Goal: Navigation & Orientation: Find specific page/section

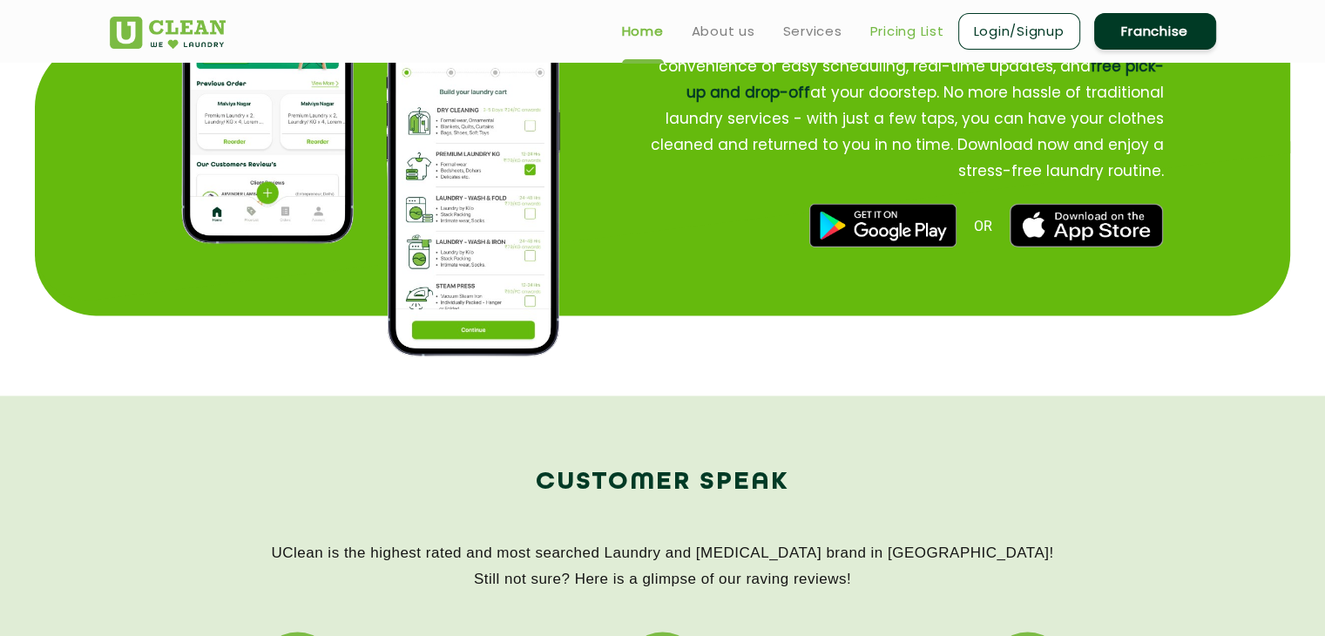
scroll to position [2260, 0]
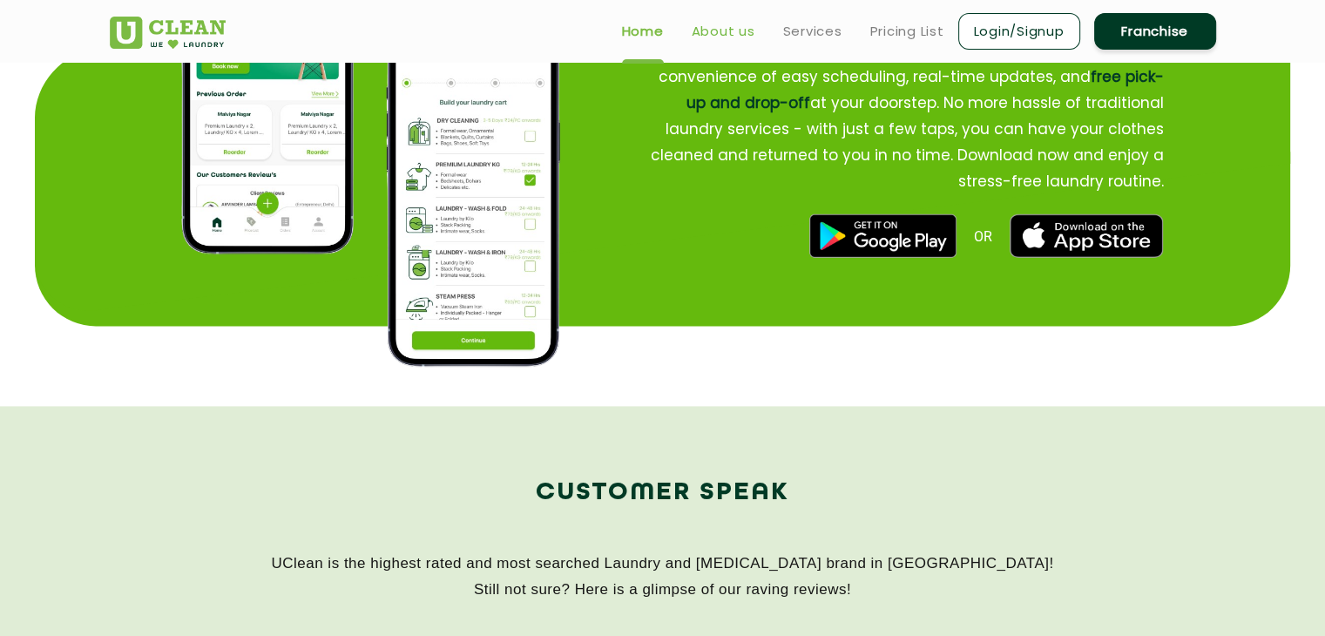
click at [721, 26] on link "About us" at bounding box center [724, 31] width 64 height 21
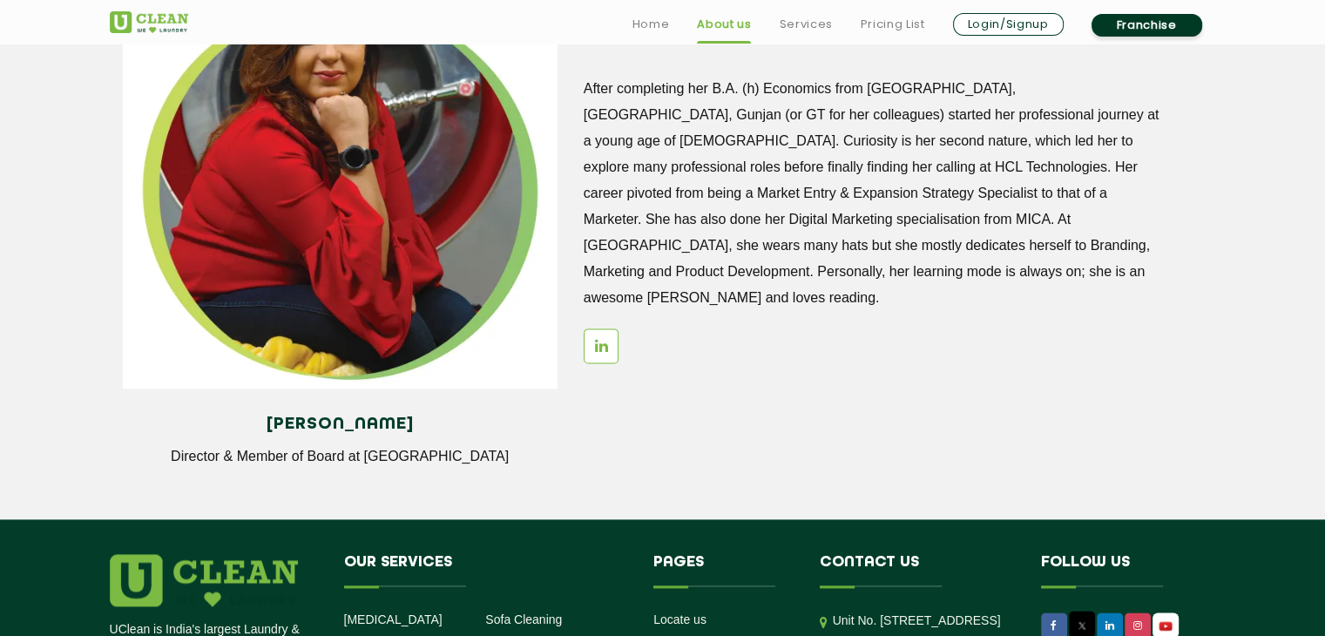
scroll to position [2480, 0]
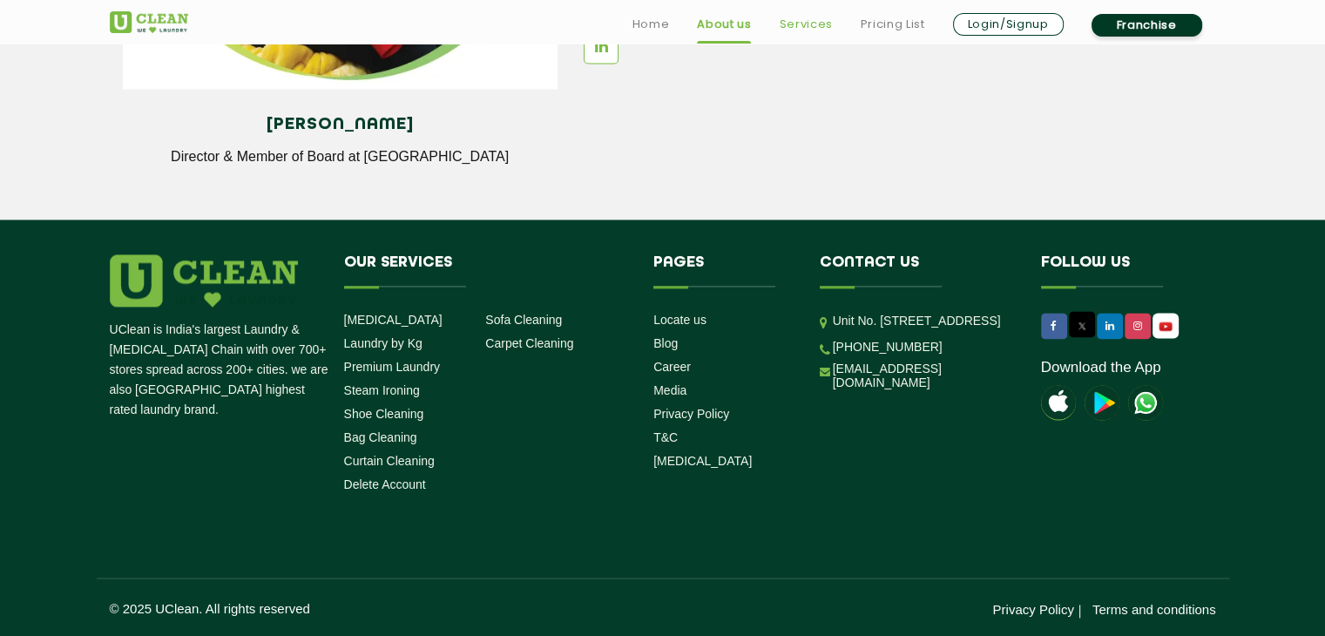
click at [803, 24] on link "Services" at bounding box center [805, 24] width 53 height 21
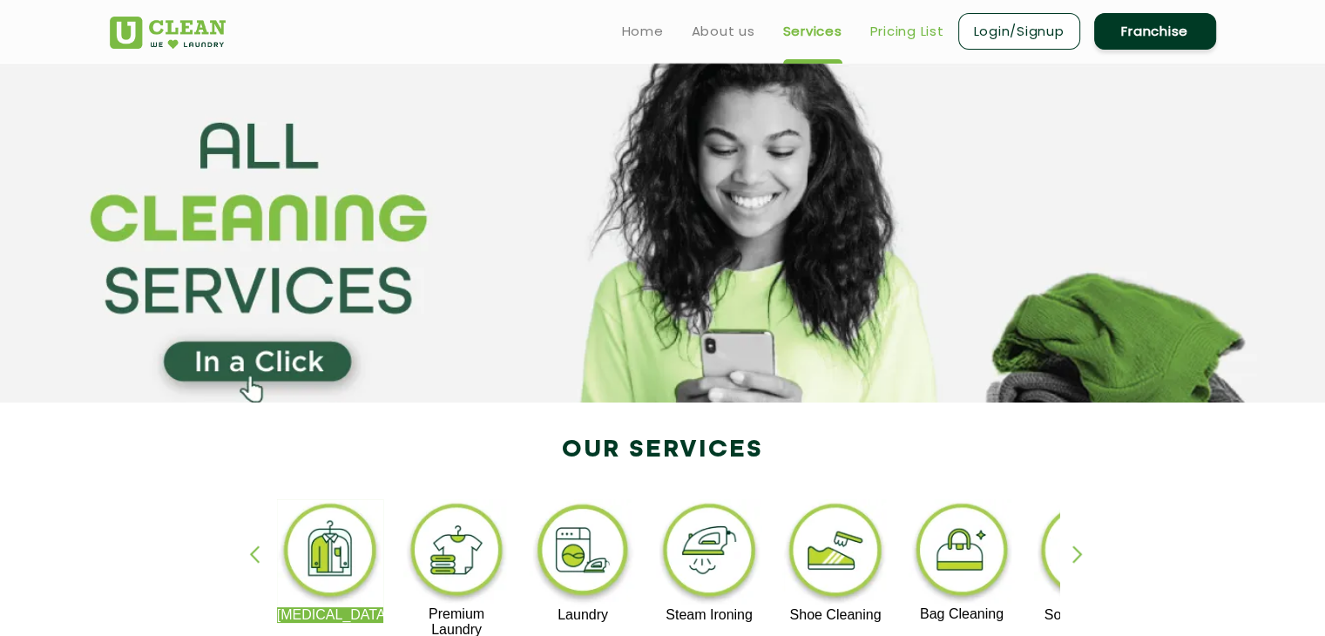
click at [900, 28] on link "Pricing List" at bounding box center [907, 31] width 74 height 21
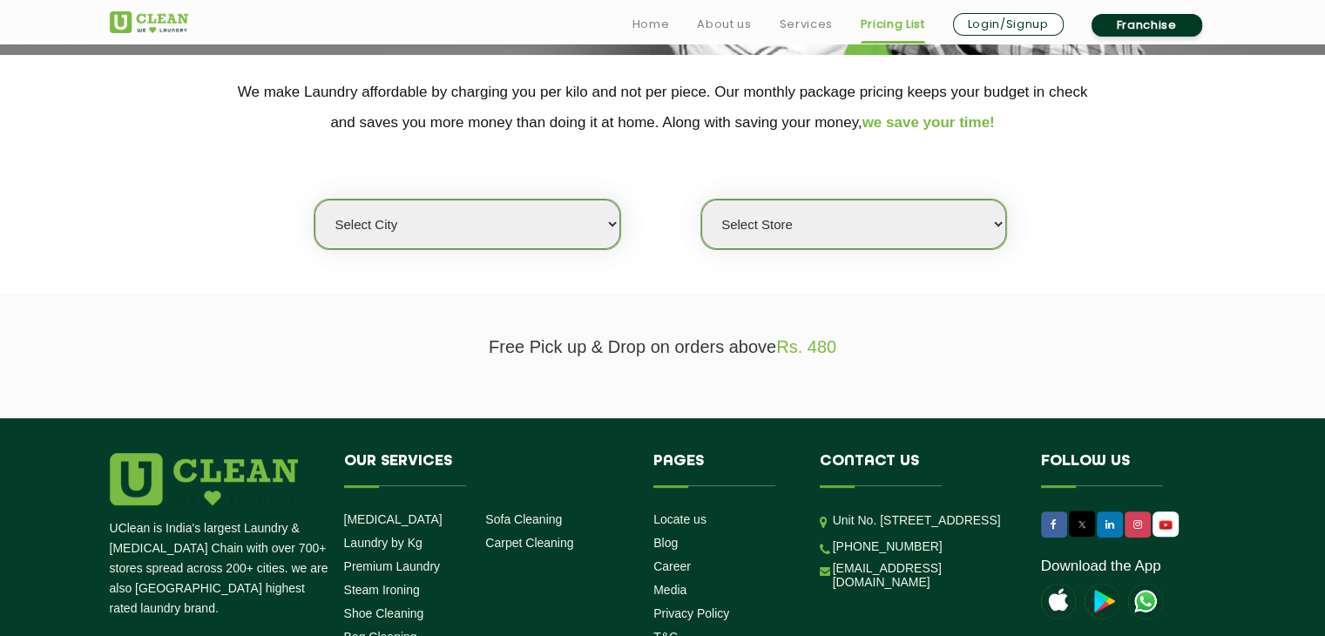
scroll to position [348, 0]
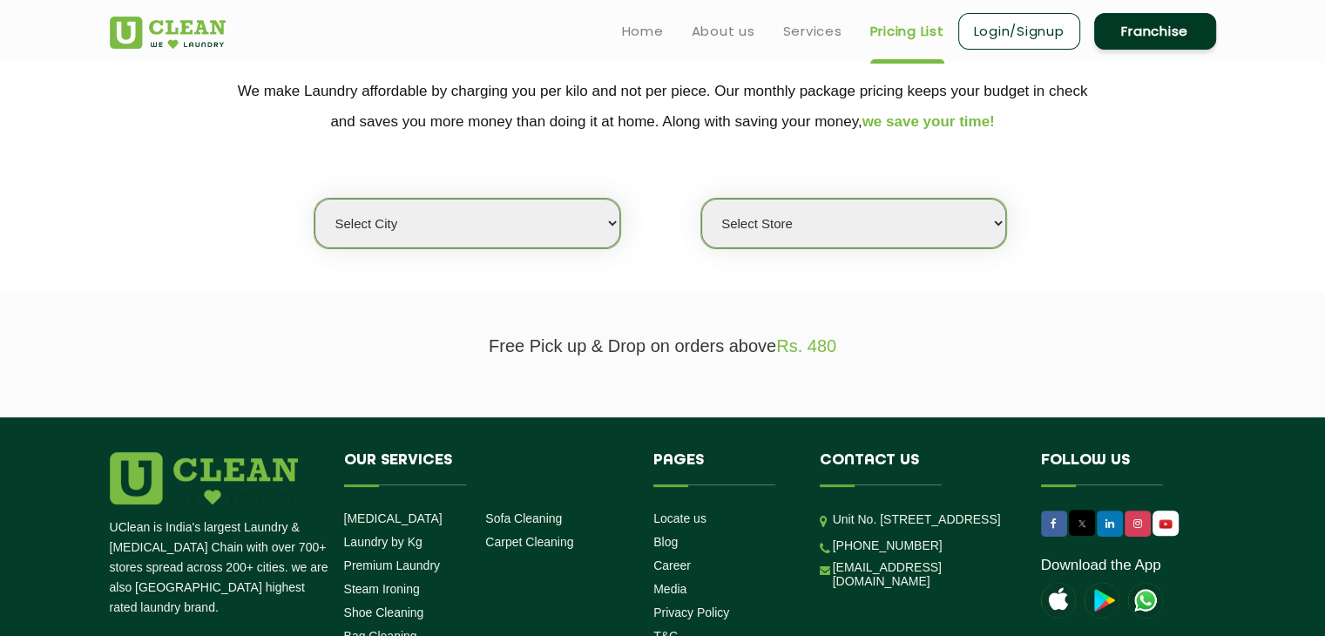
click at [609, 212] on select "Select city Aalo Agartala Agra Ahmedabad Akola Aligarh Alwar - UClean Select Am…" at bounding box center [467, 224] width 305 height 50
click at [759, 219] on select "Select Store" at bounding box center [853, 224] width 305 height 50
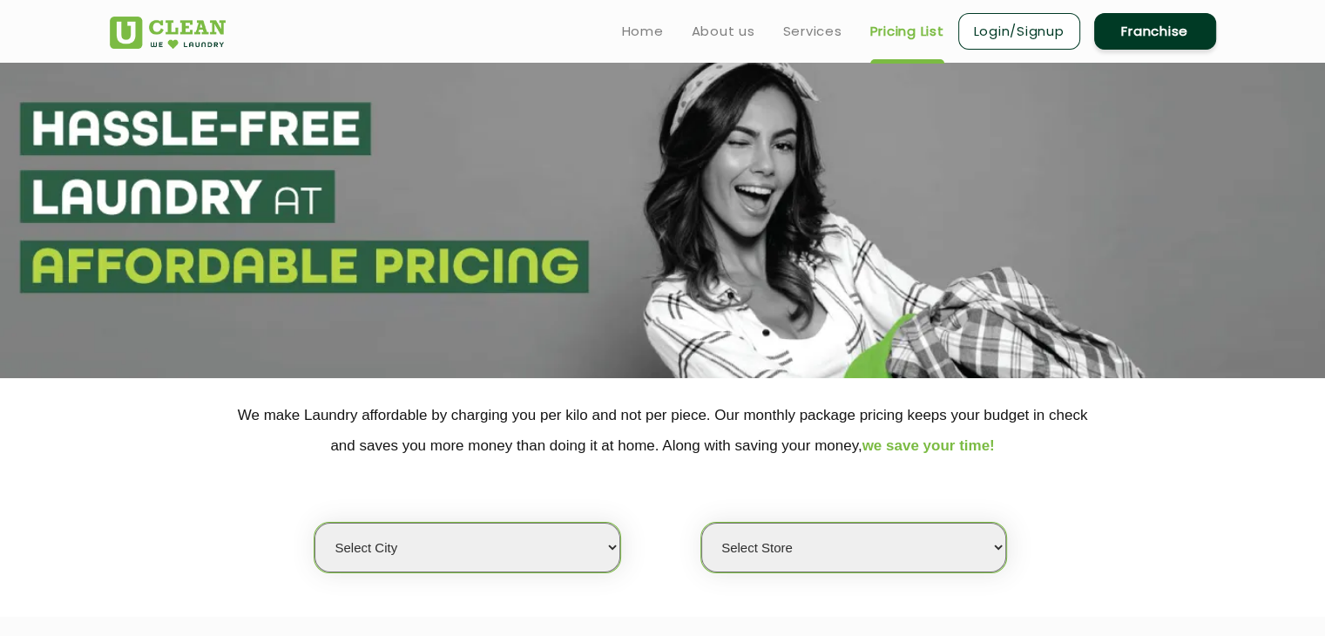
scroll to position [0, 0]
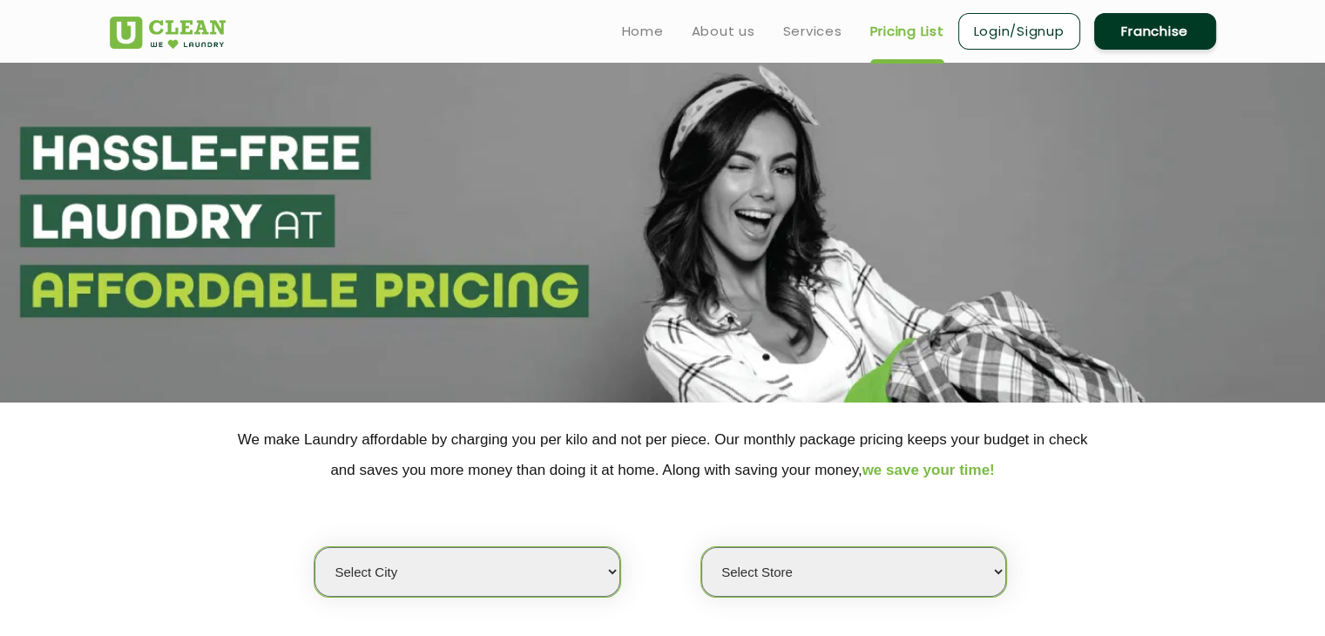
click at [1021, 32] on link "Login/Signup" at bounding box center [1019, 31] width 122 height 37
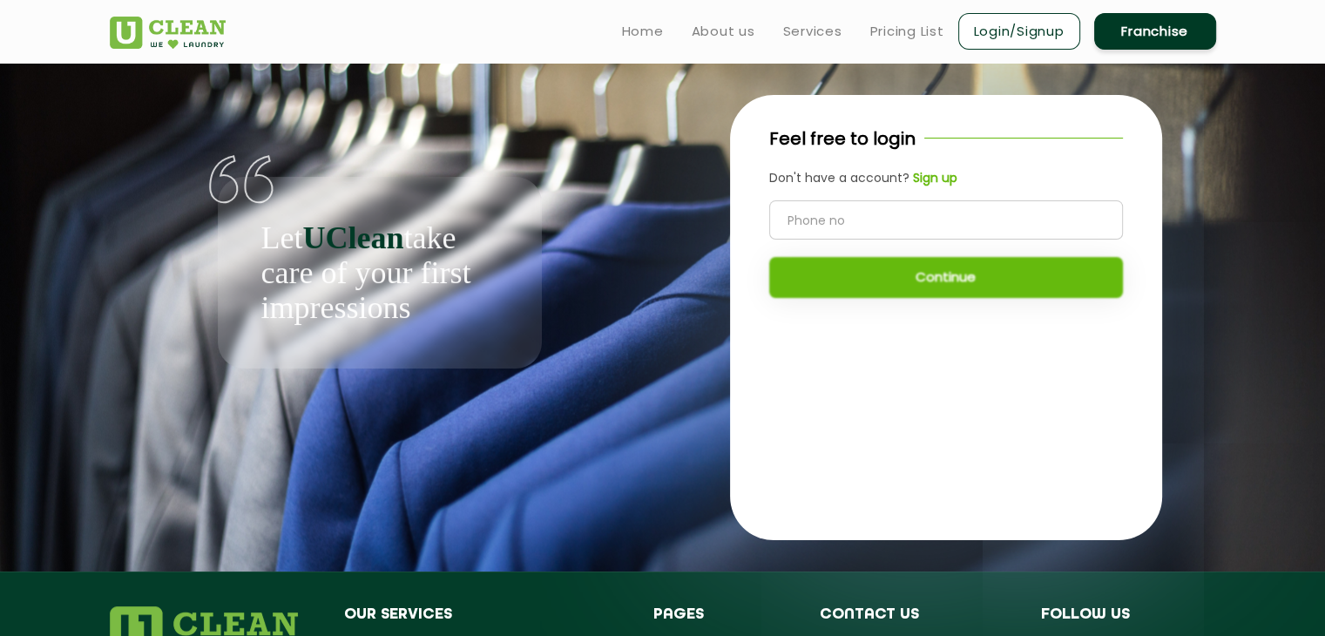
click at [863, 220] on input "tel" at bounding box center [946, 219] width 354 height 39
click at [545, 119] on div "Let UClean take care of your first impressions" at bounding box center [380, 216] width 540 height 306
click at [625, 35] on link "Home" at bounding box center [643, 31] width 42 height 21
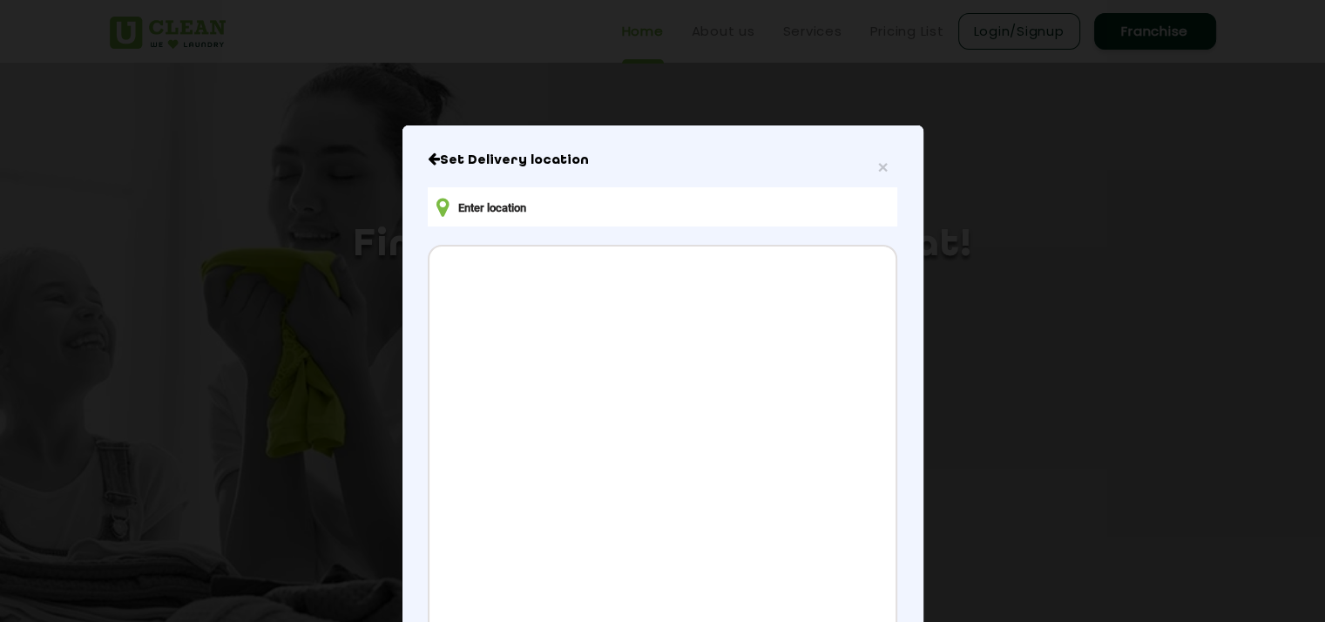
click at [419, 160] on div "× Set Delivery location Address CONFIRM LOCATION" at bounding box center [663, 445] width 521 height 640
click at [428, 159] on icon "Close" at bounding box center [434, 159] width 12 height 14
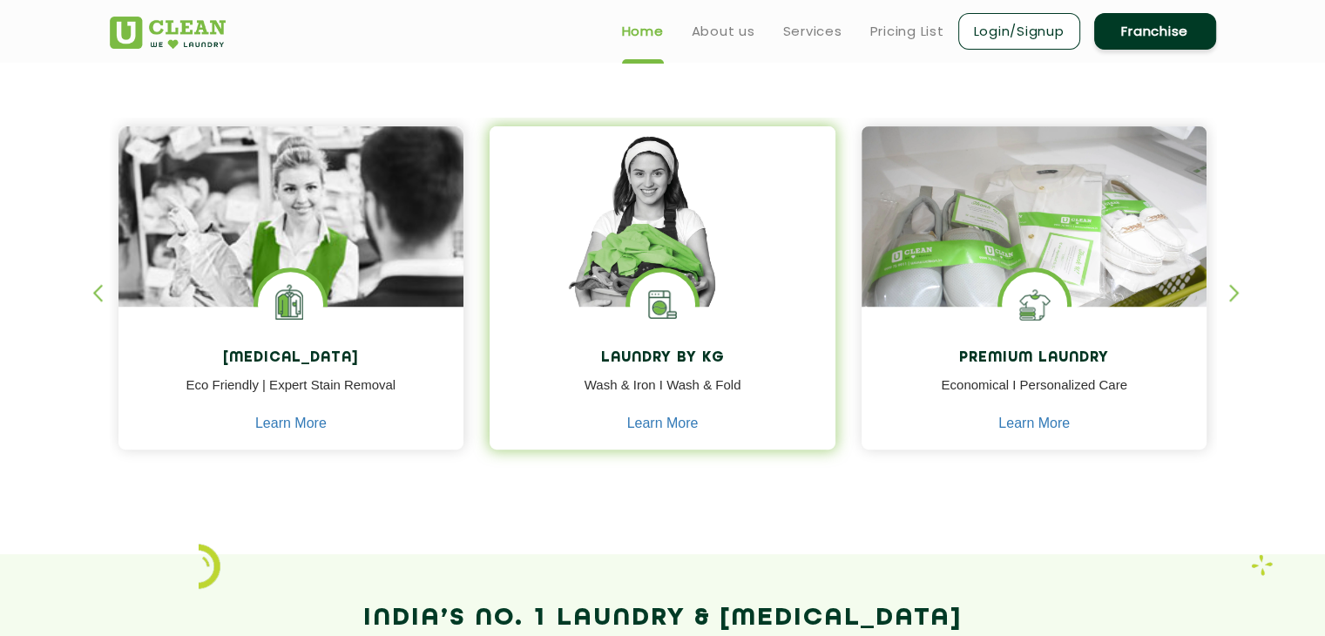
scroll to position [784, 0]
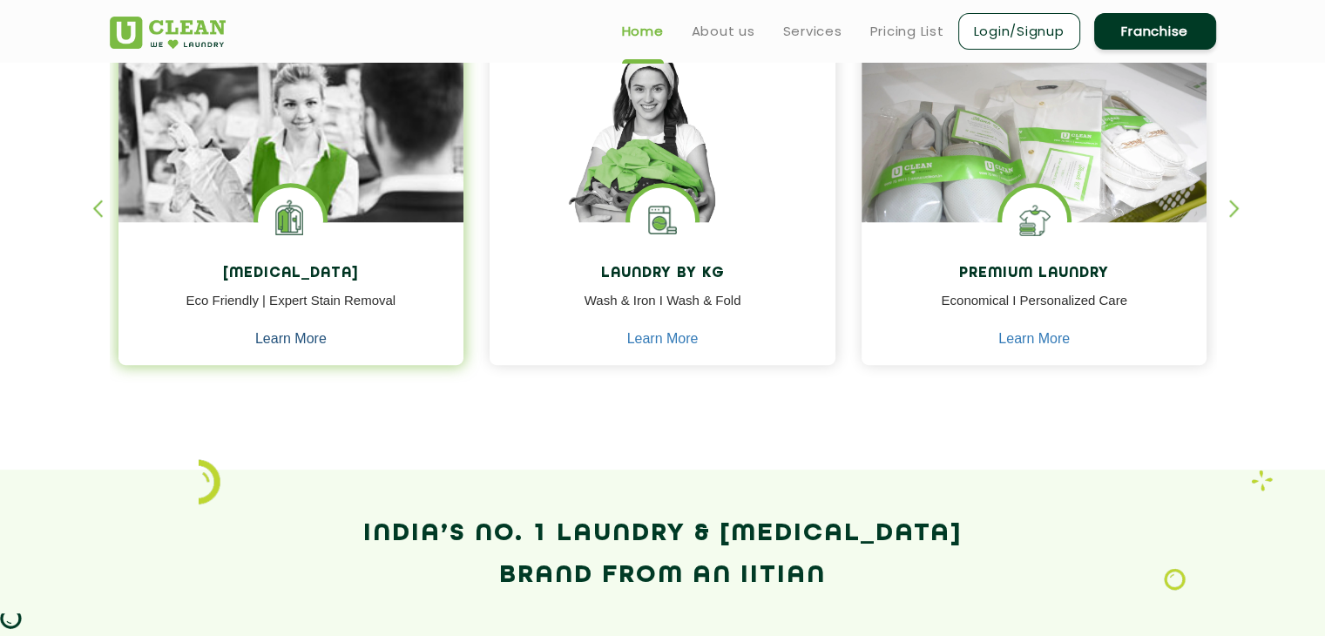
click at [303, 339] on link "Learn More" at bounding box center [290, 339] width 71 height 16
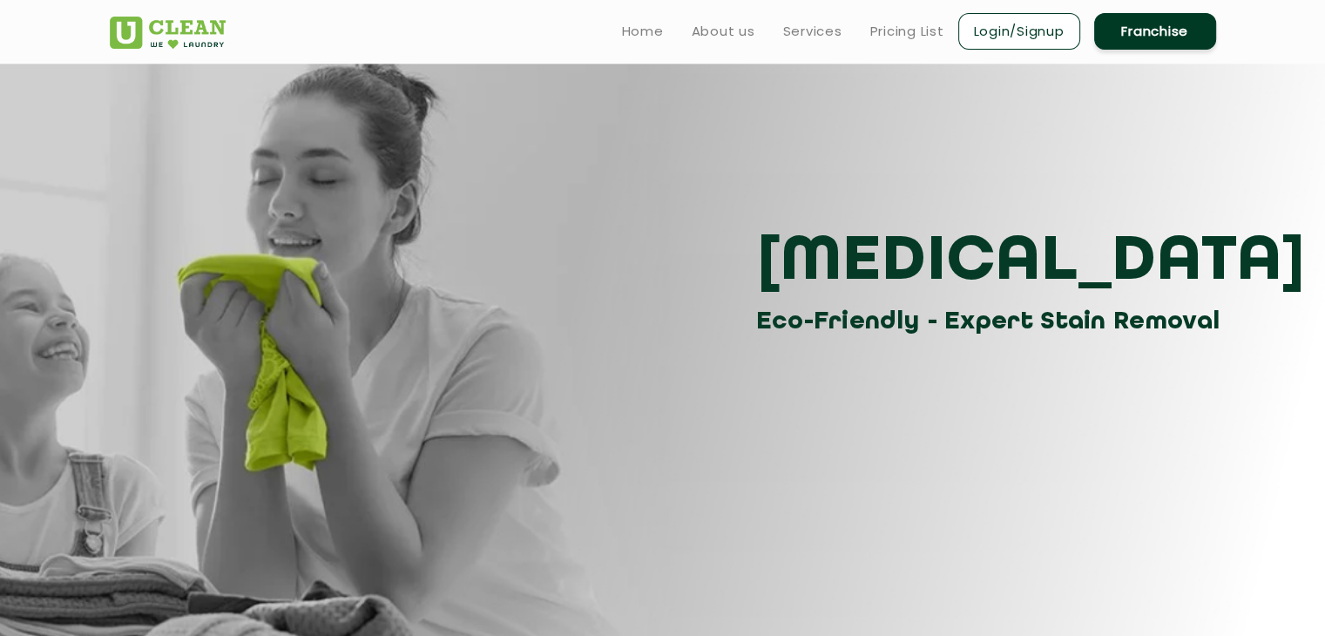
scroll to position [784, 0]
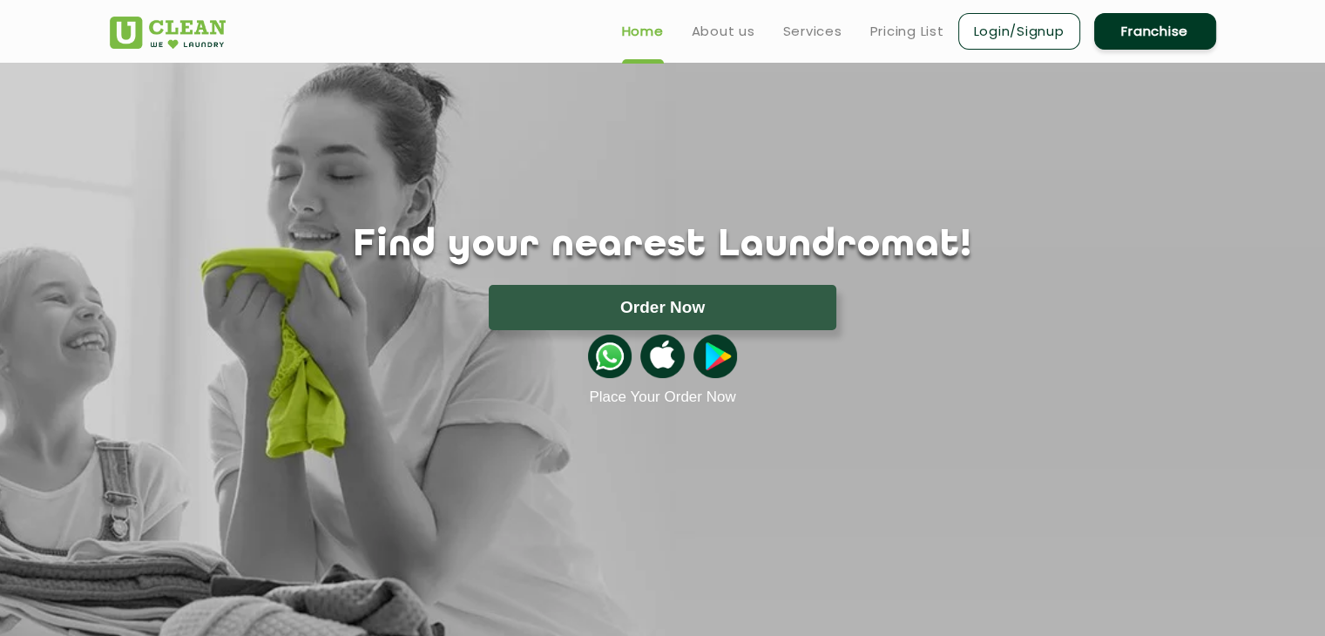
click at [991, 39] on link "Login/Signup" at bounding box center [1019, 31] width 122 height 37
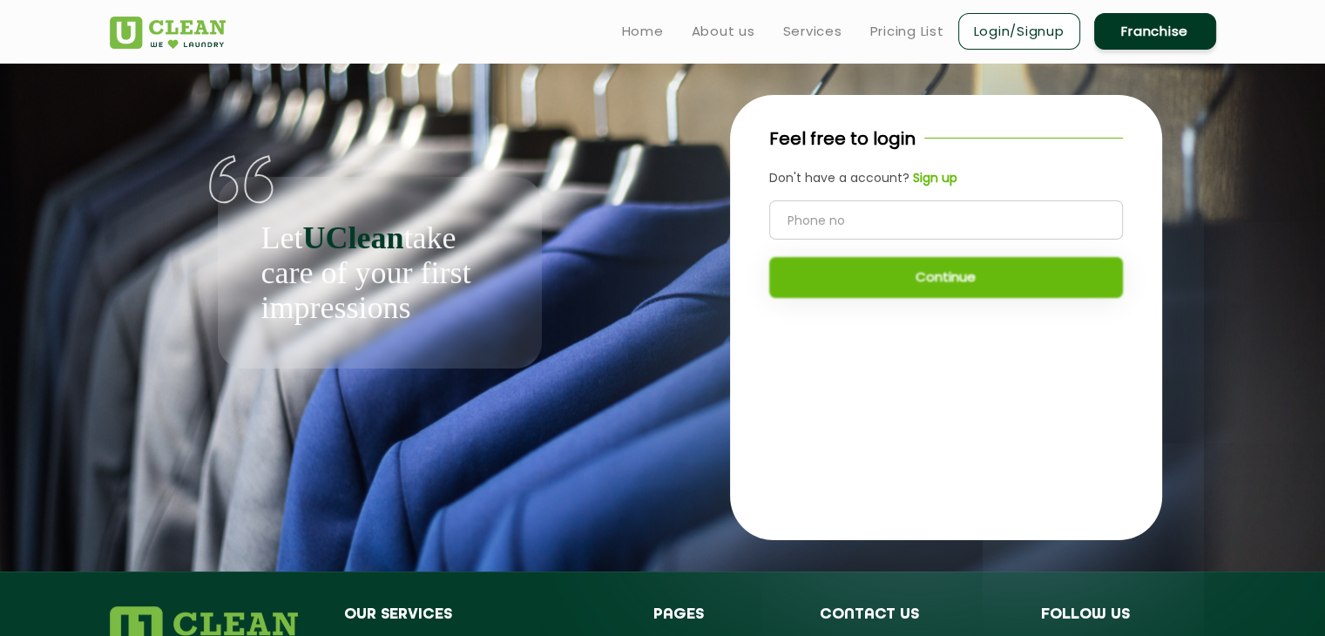
click at [924, 176] on b "Sign up" at bounding box center [935, 177] width 44 height 17
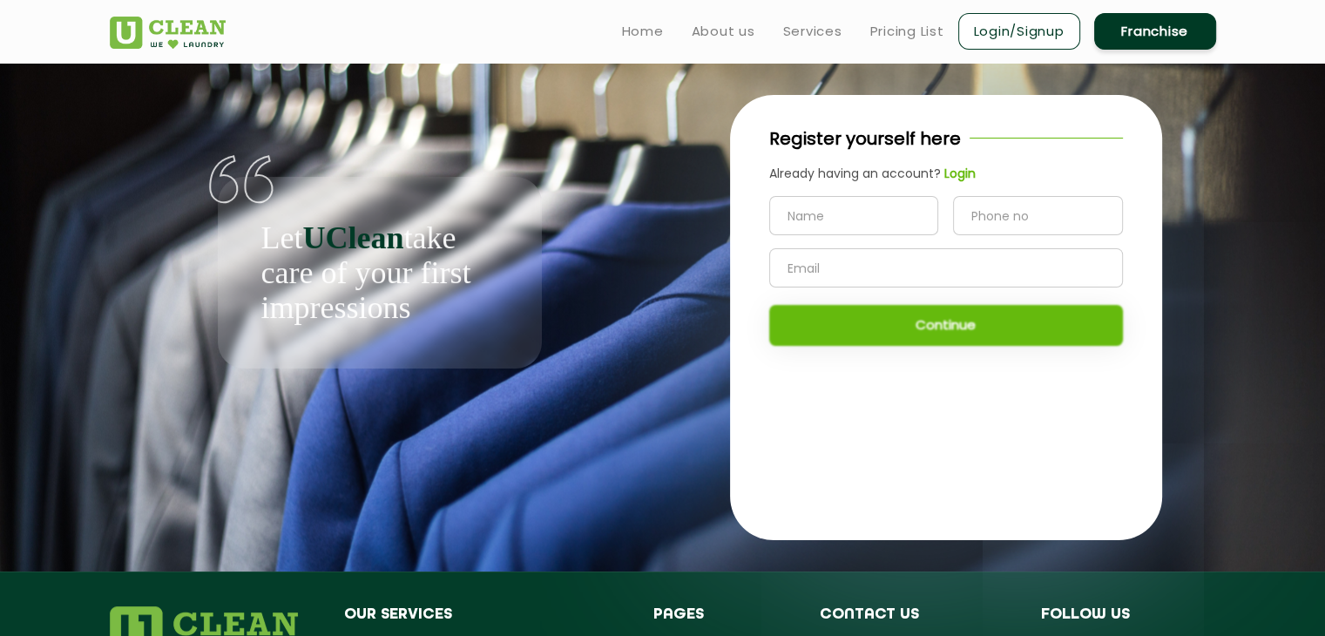
click at [955, 174] on b "Login" at bounding box center [959, 173] width 31 height 17
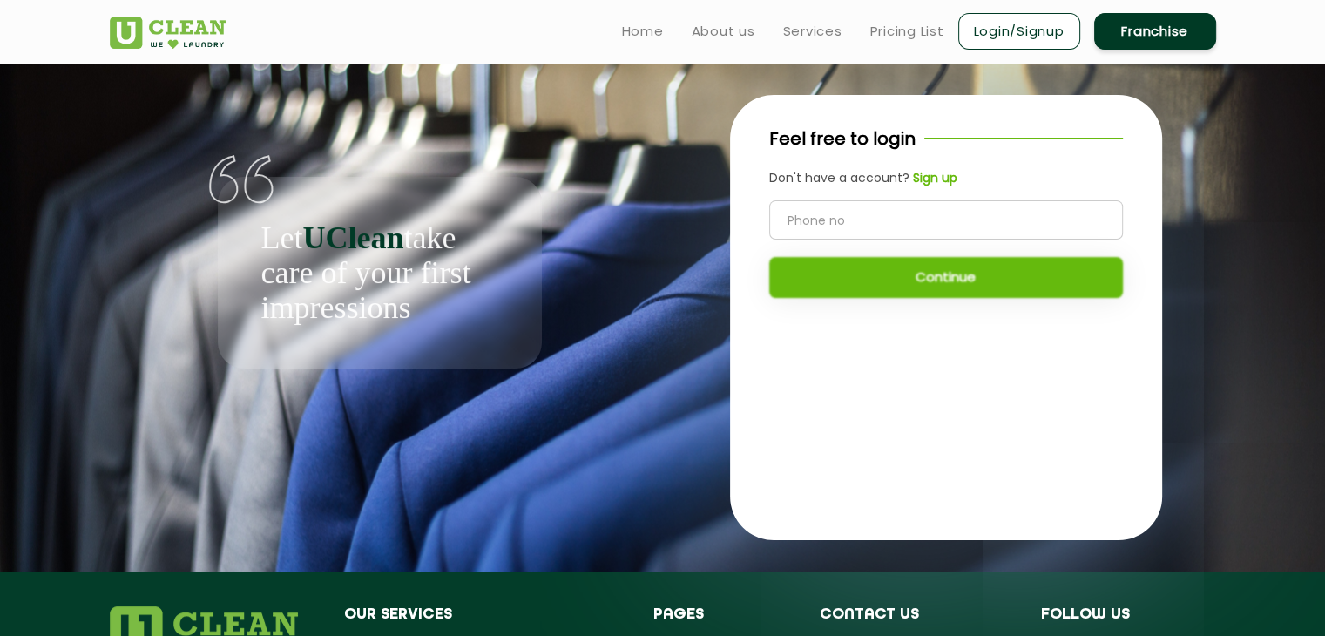
click at [845, 222] on input "tel" at bounding box center [946, 219] width 354 height 39
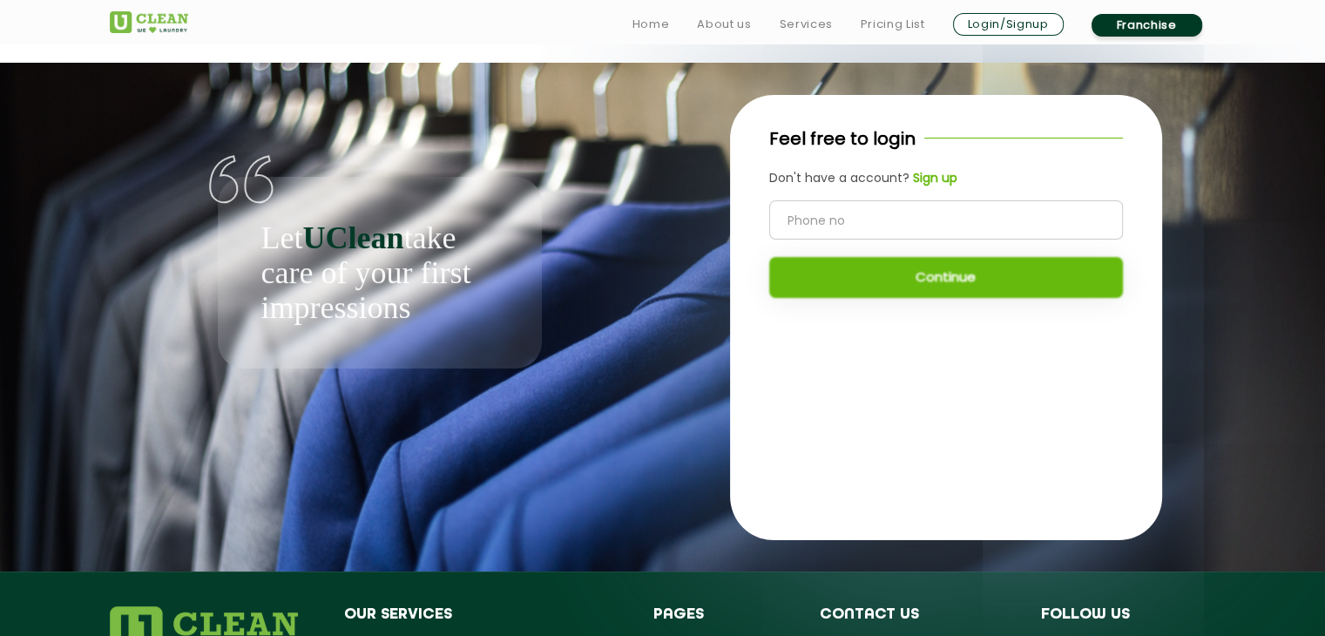
scroll to position [348, 0]
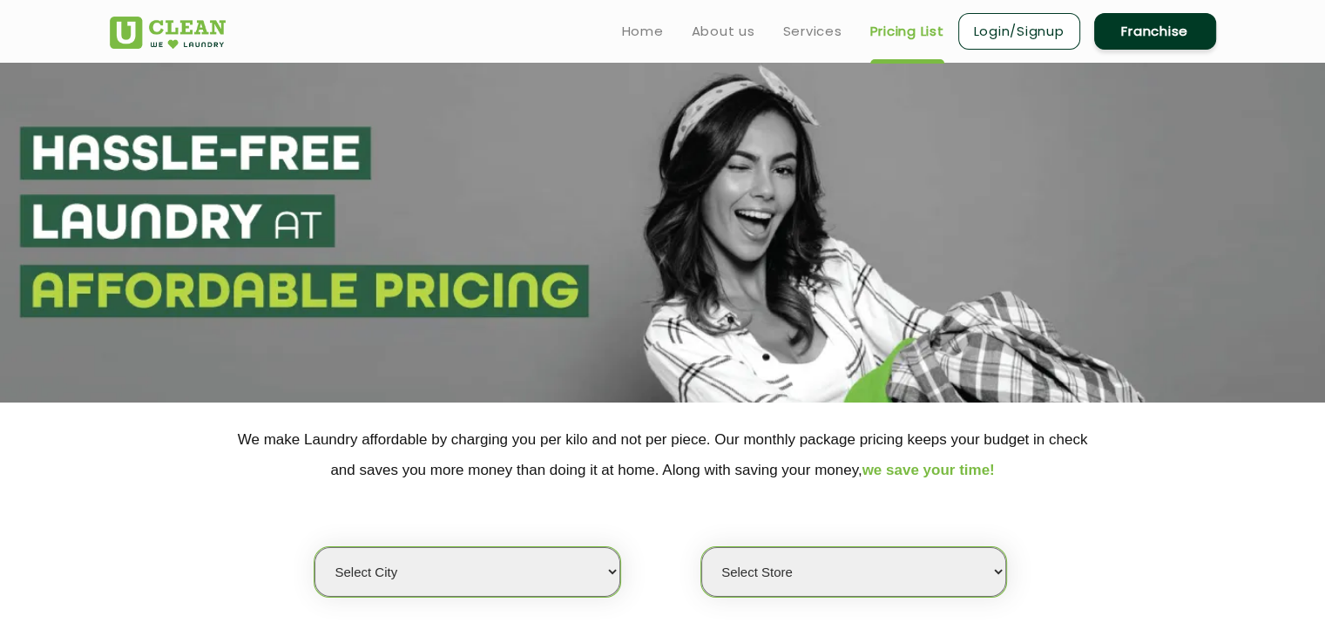
select select "0"
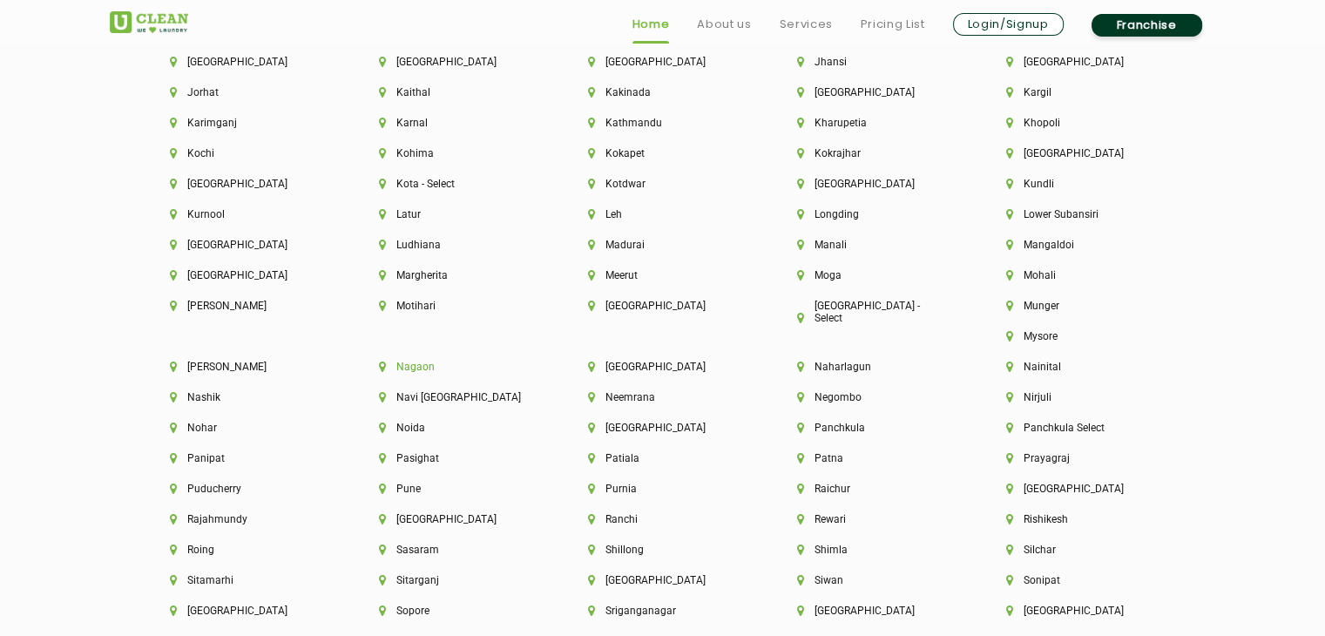
scroll to position [4530, 0]
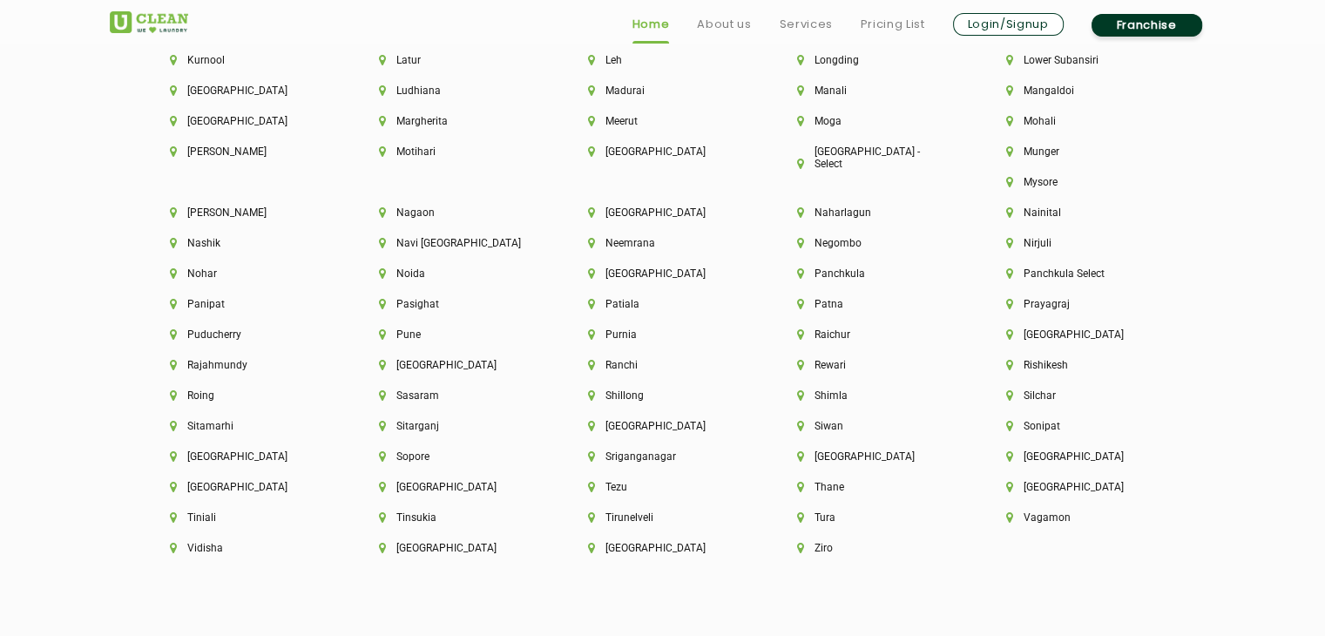
drag, startPoint x: 710, startPoint y: 23, endPoint x: 702, endPoint y: 41, distance: 19.9
click at [708, 23] on link "About us" at bounding box center [724, 24] width 54 height 21
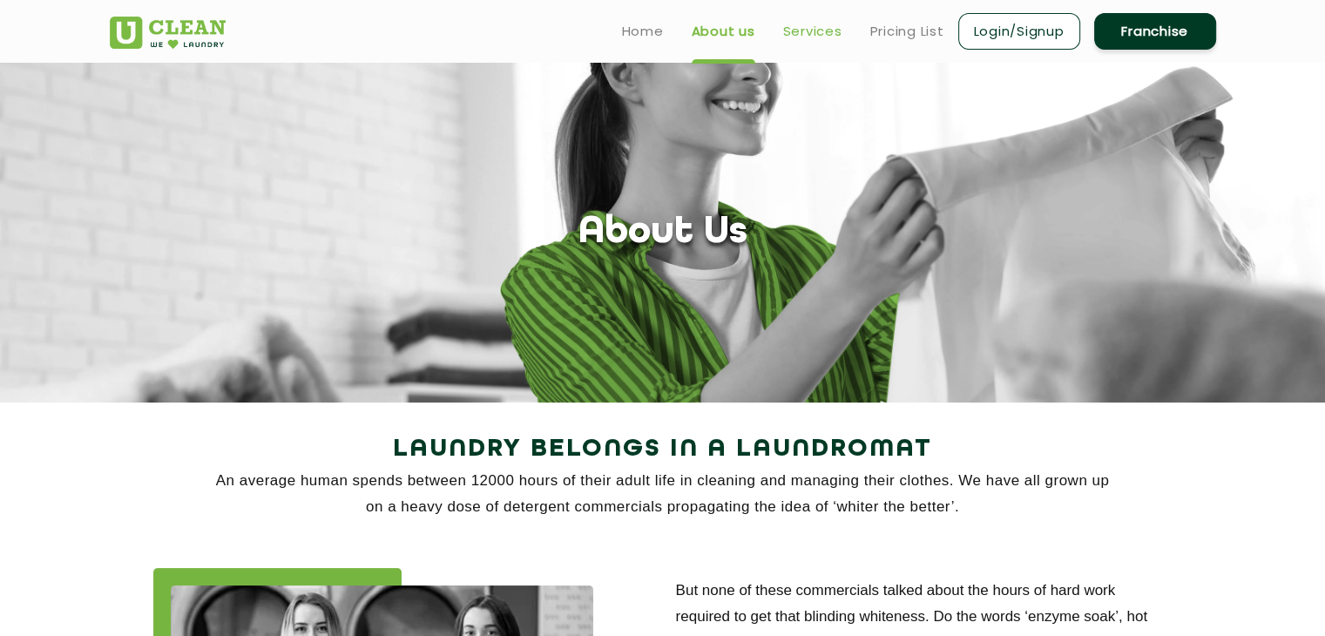
click at [788, 22] on link "Services" at bounding box center [812, 31] width 59 height 21
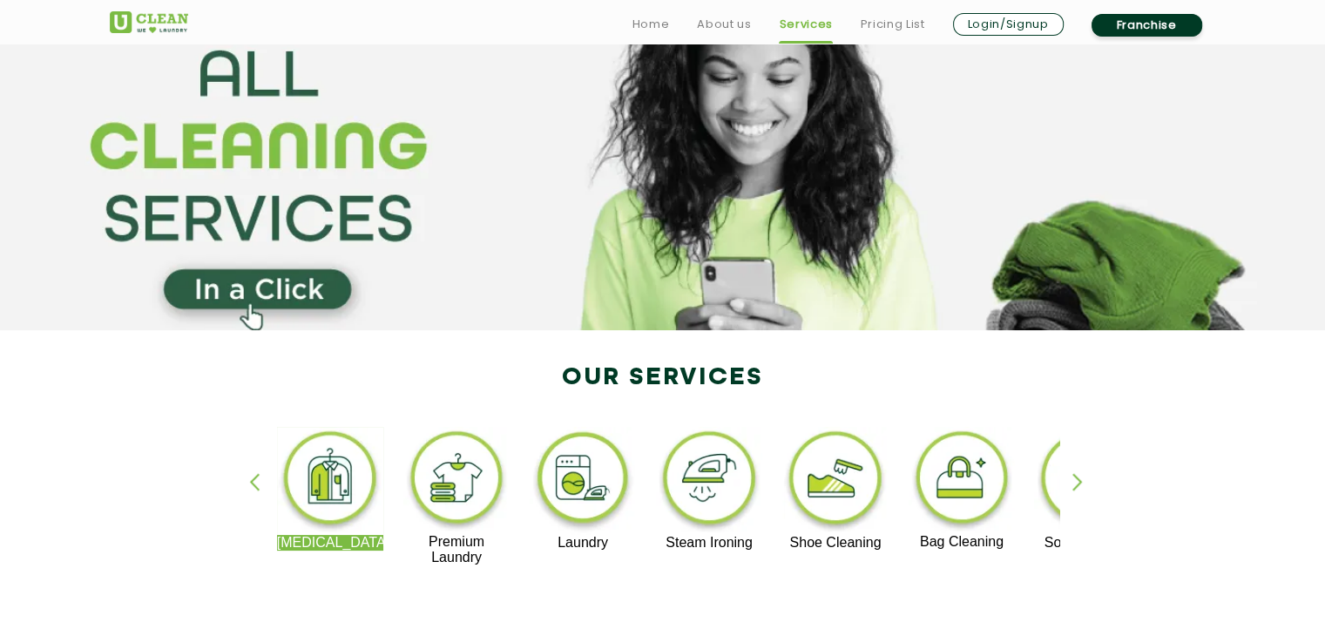
scroll to position [436, 0]
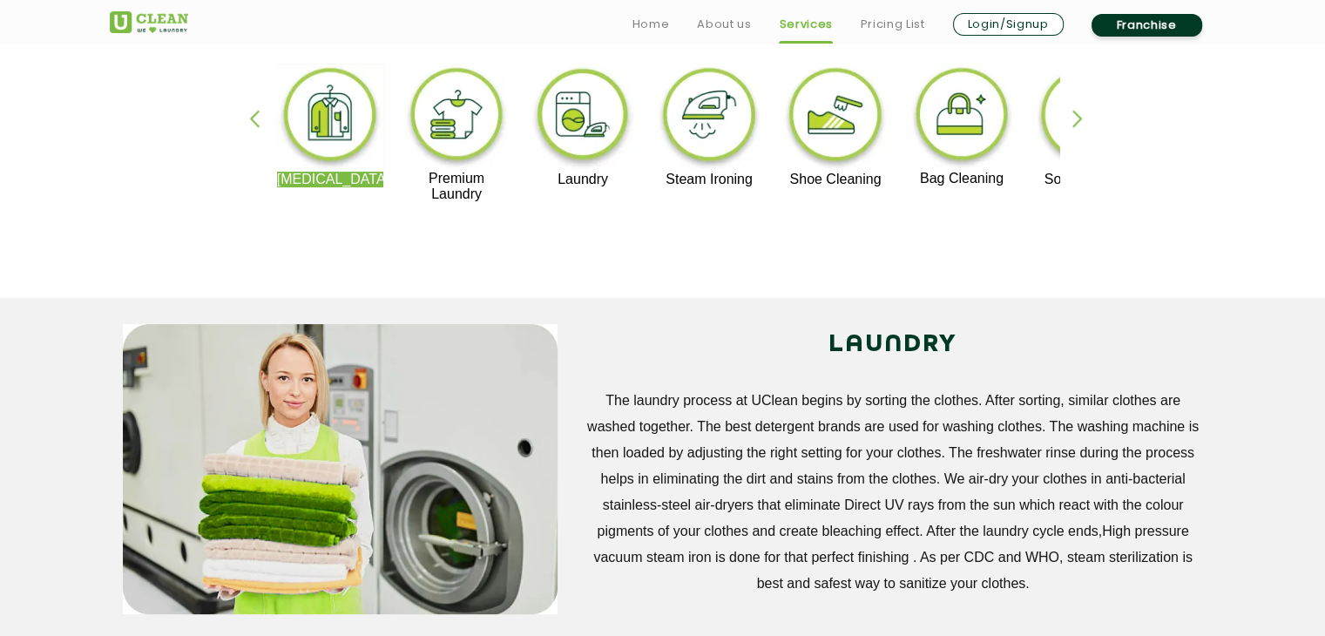
click at [607, 142] on img at bounding box center [583, 118] width 107 height 108
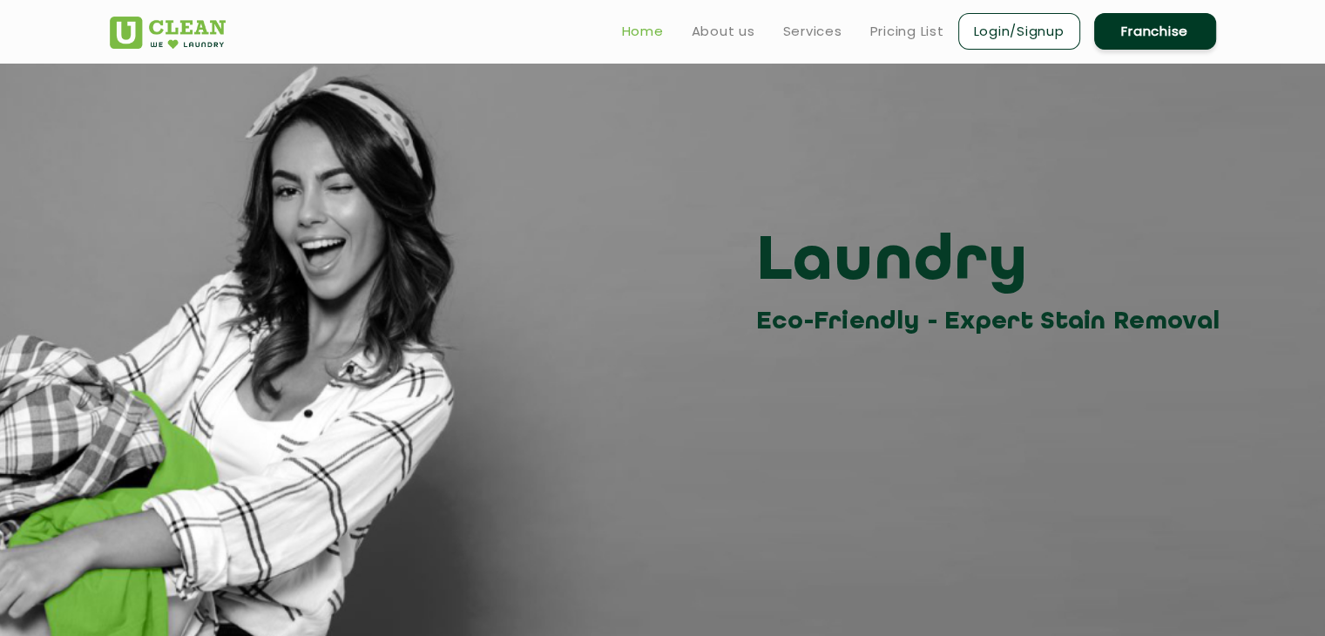
click at [644, 27] on link "Home" at bounding box center [643, 31] width 42 height 21
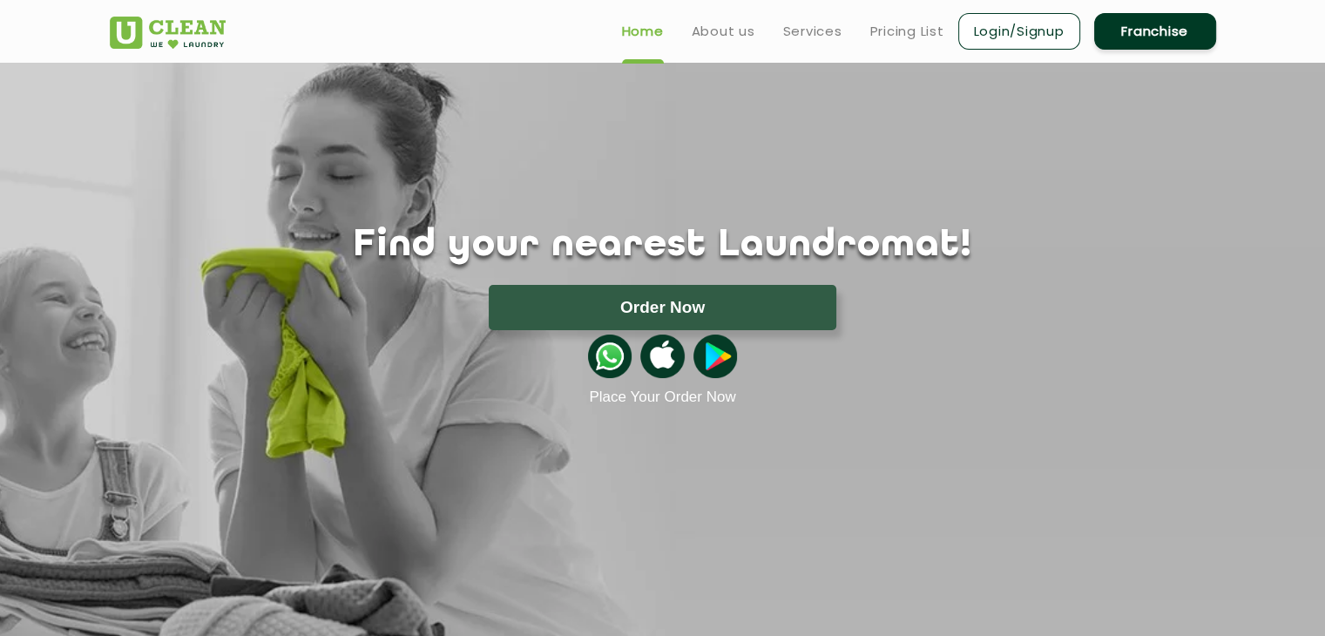
click at [706, 33] on link "About us" at bounding box center [724, 31] width 64 height 21
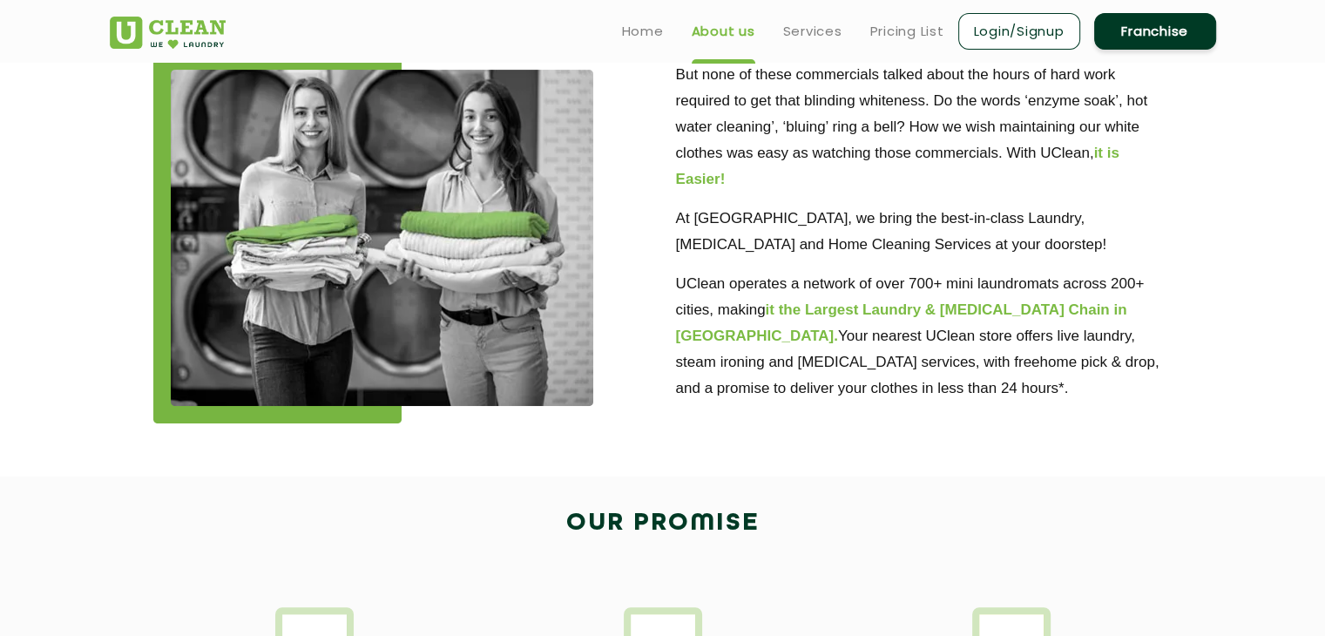
scroll to position [477, 0]
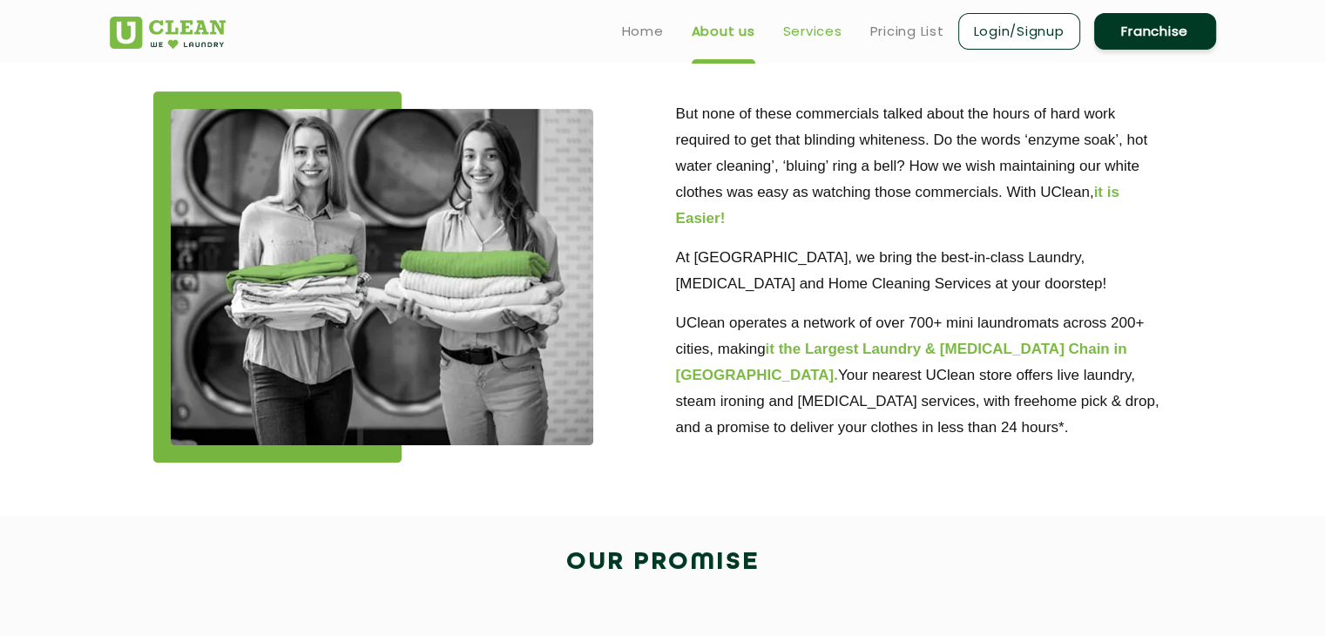
click at [794, 32] on link "Services" at bounding box center [812, 31] width 59 height 21
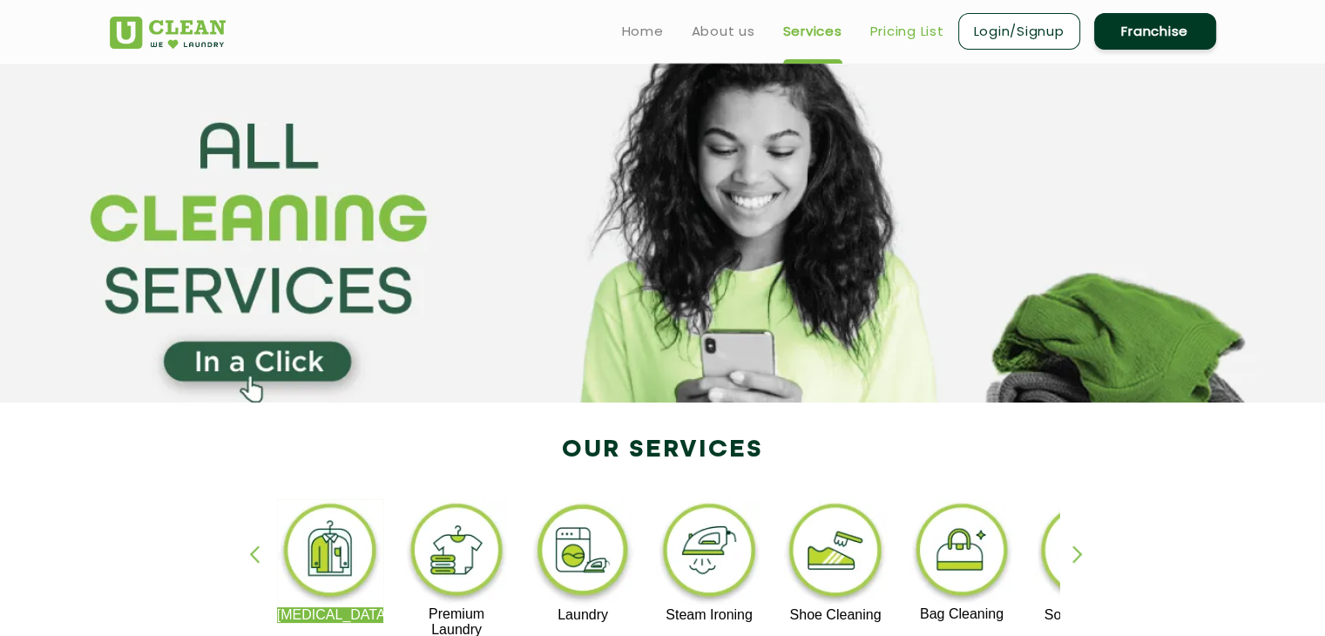
click at [889, 22] on link "Pricing List" at bounding box center [907, 31] width 74 height 21
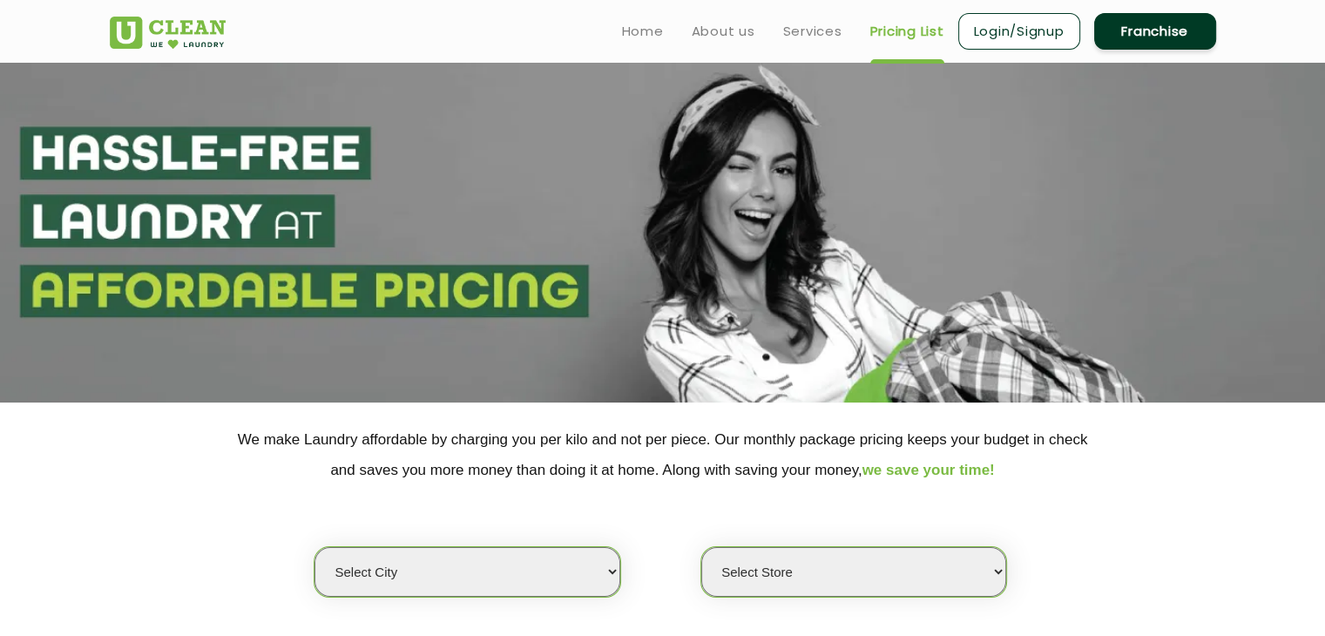
select select "0"
click at [1134, 35] on link "Franchise" at bounding box center [1155, 31] width 122 height 37
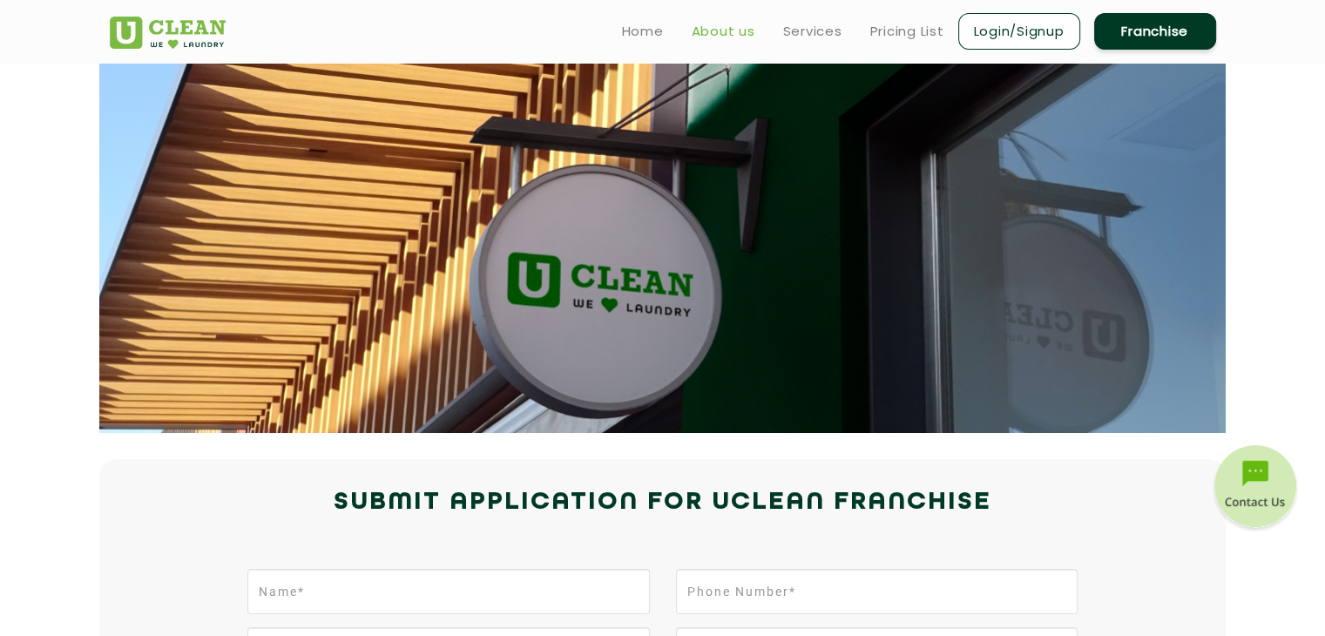
drag, startPoint x: 734, startPoint y: 37, endPoint x: 743, endPoint y: 36, distance: 8.8
click at [734, 36] on link "About us" at bounding box center [724, 31] width 64 height 21
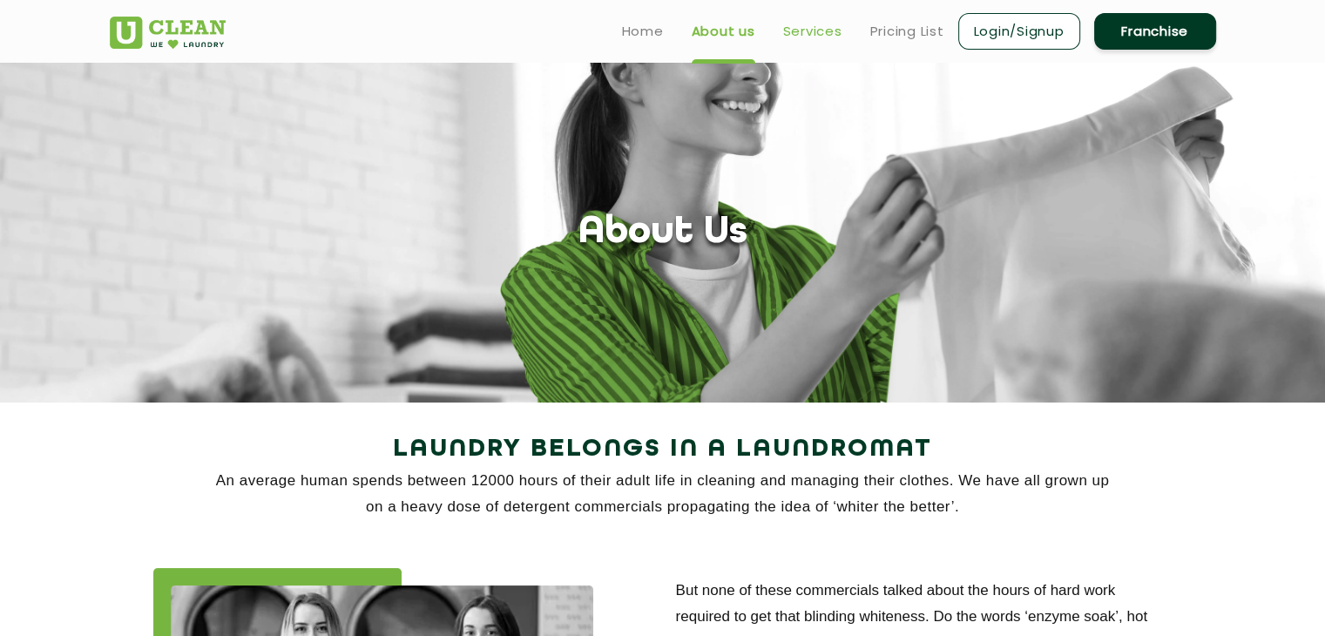
click at [801, 34] on link "Services" at bounding box center [812, 31] width 59 height 21
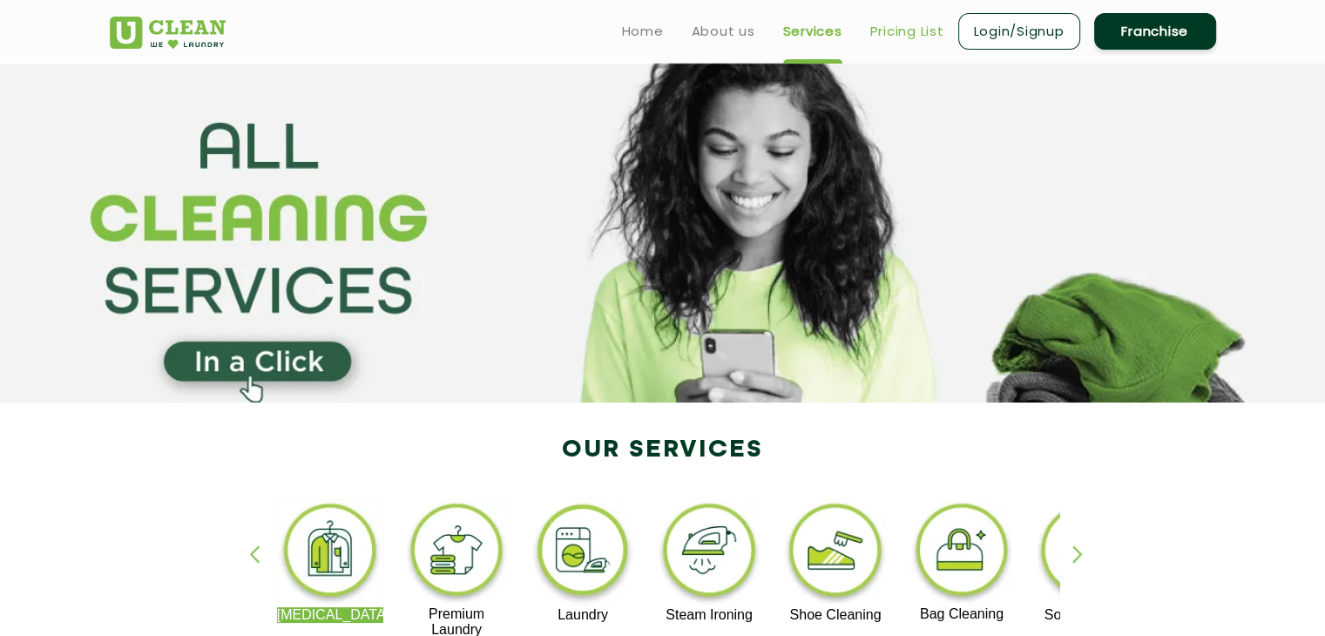
click at [870, 30] on link "Pricing List" at bounding box center [907, 31] width 74 height 21
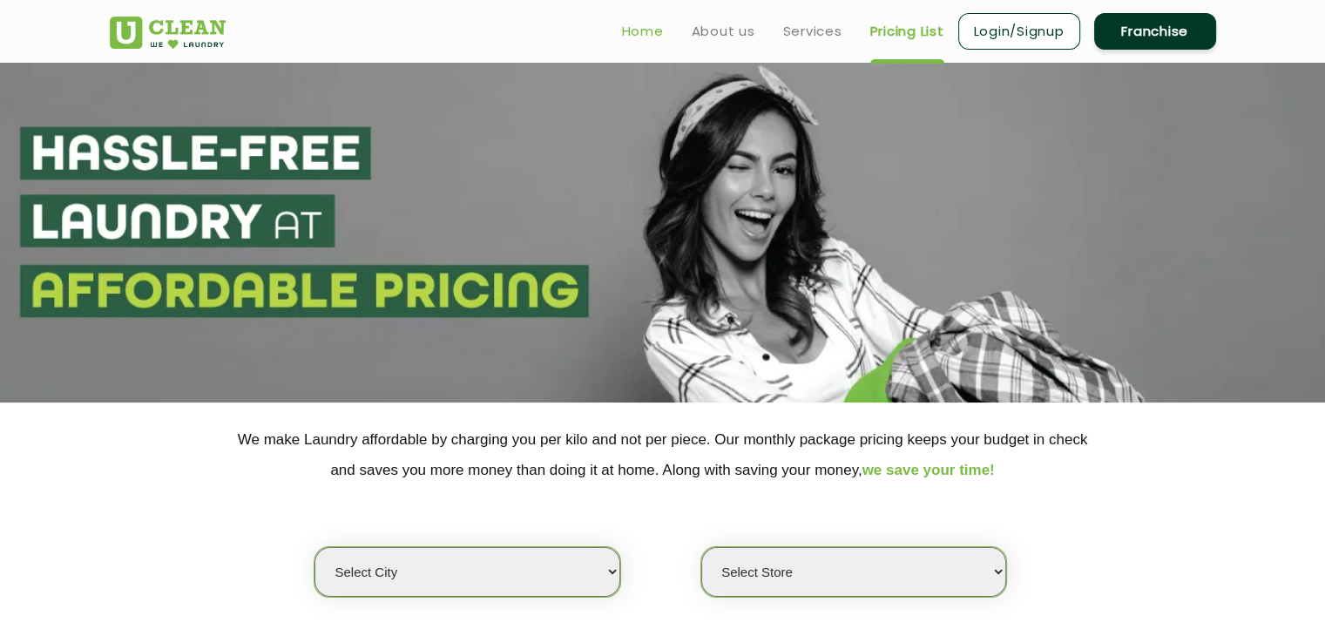
click at [641, 33] on link "Home" at bounding box center [643, 31] width 42 height 21
